Goal: Navigation & Orientation: Find specific page/section

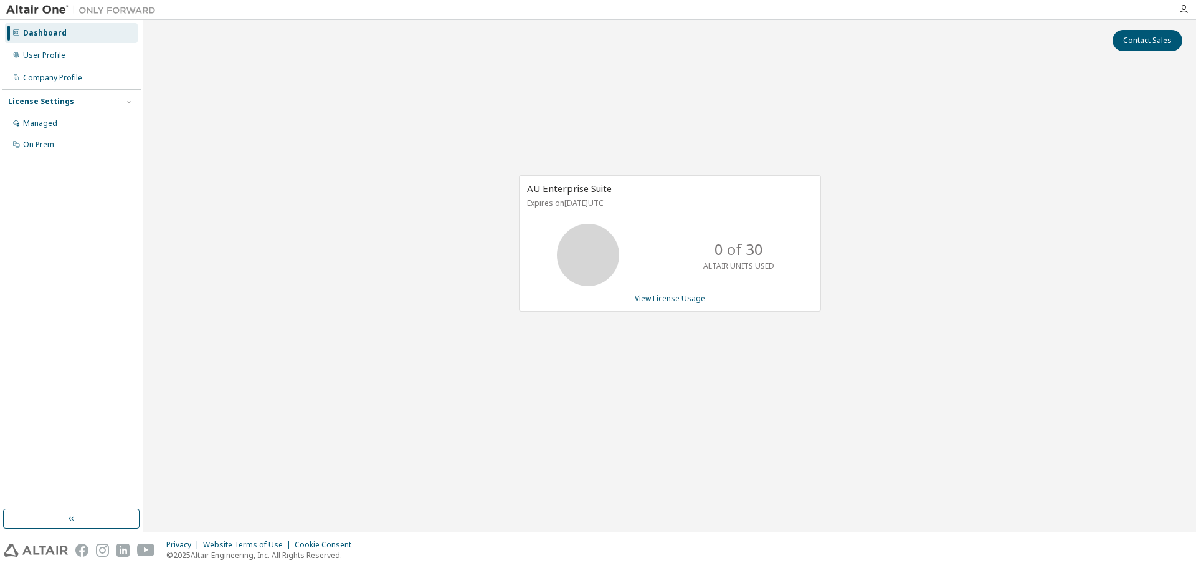
click at [604, 263] on icon at bounding box center [588, 254] width 31 height 31
